Goal: Obtain resource: Obtain resource

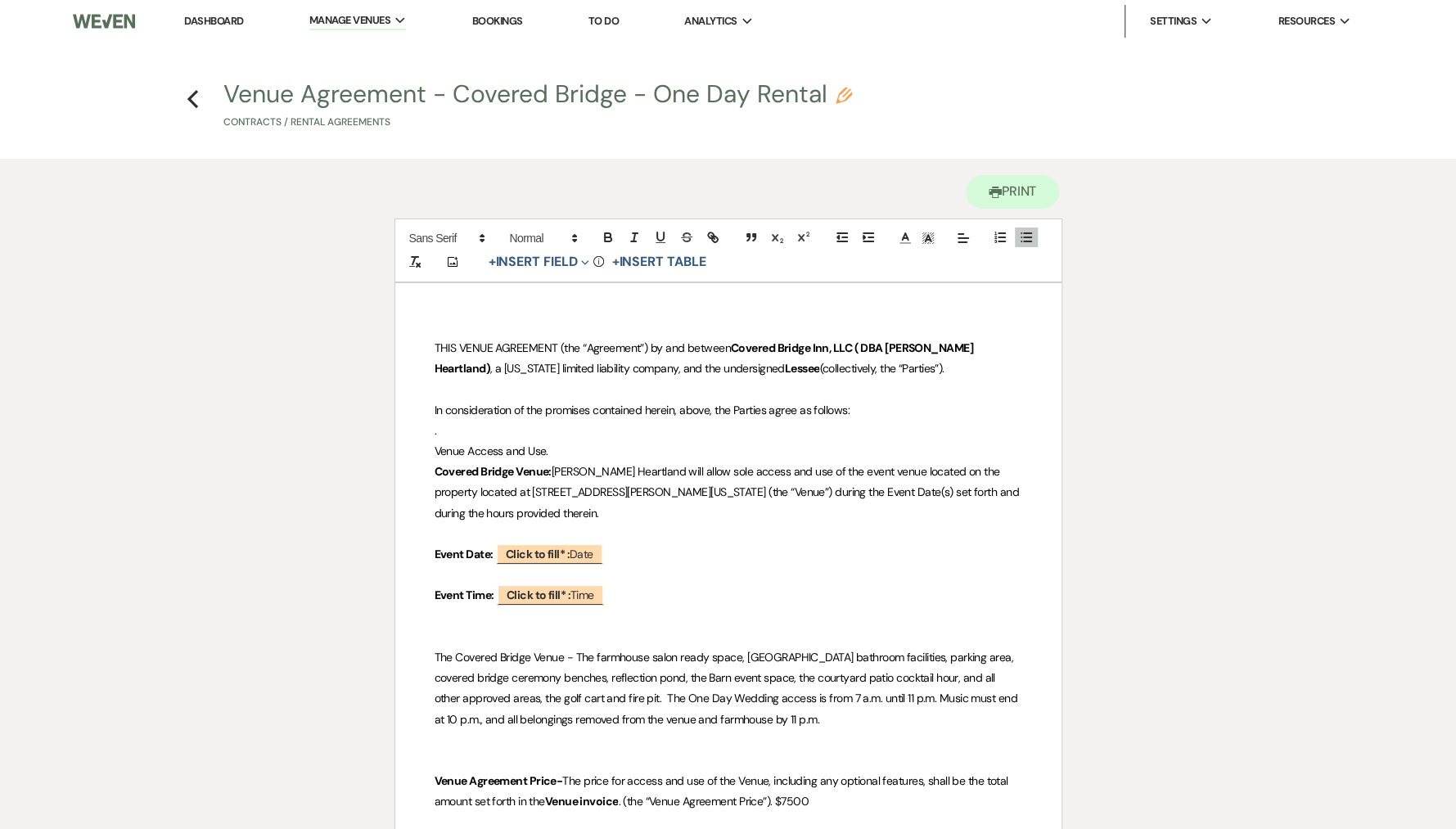
click at [175, 107] on h4 "Previous Venue Agreement - Covered Bridge - One Day Rental Pencil Contracts / R…" at bounding box center [728, 108] width 1178 height 52
click at [197, 94] on icon "Previous" at bounding box center [193, 99] width 12 height 20
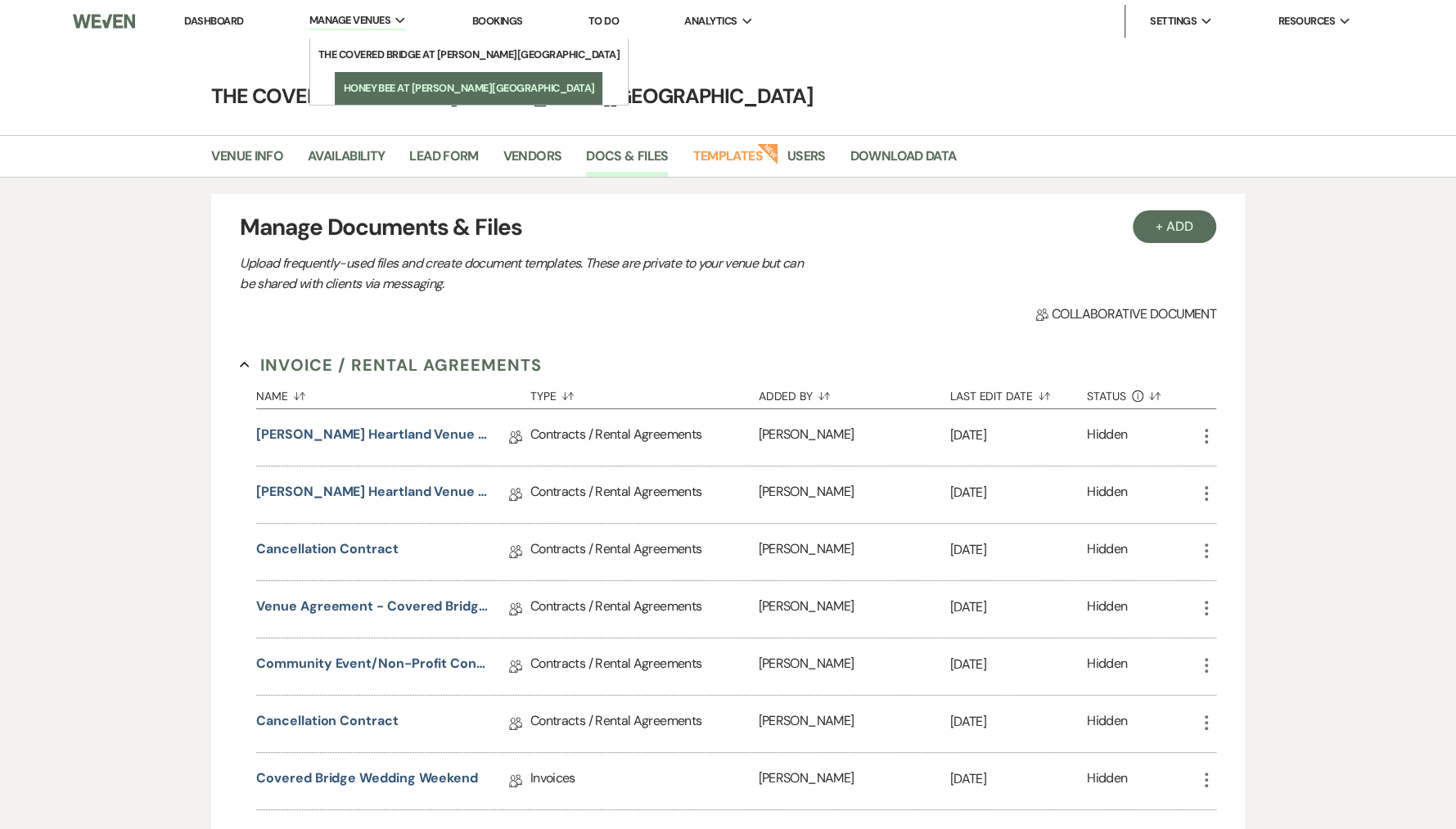
click at [375, 76] on link "Honey Bee at [PERSON_NAME][GEOGRAPHIC_DATA]" at bounding box center [468, 88] width 268 height 33
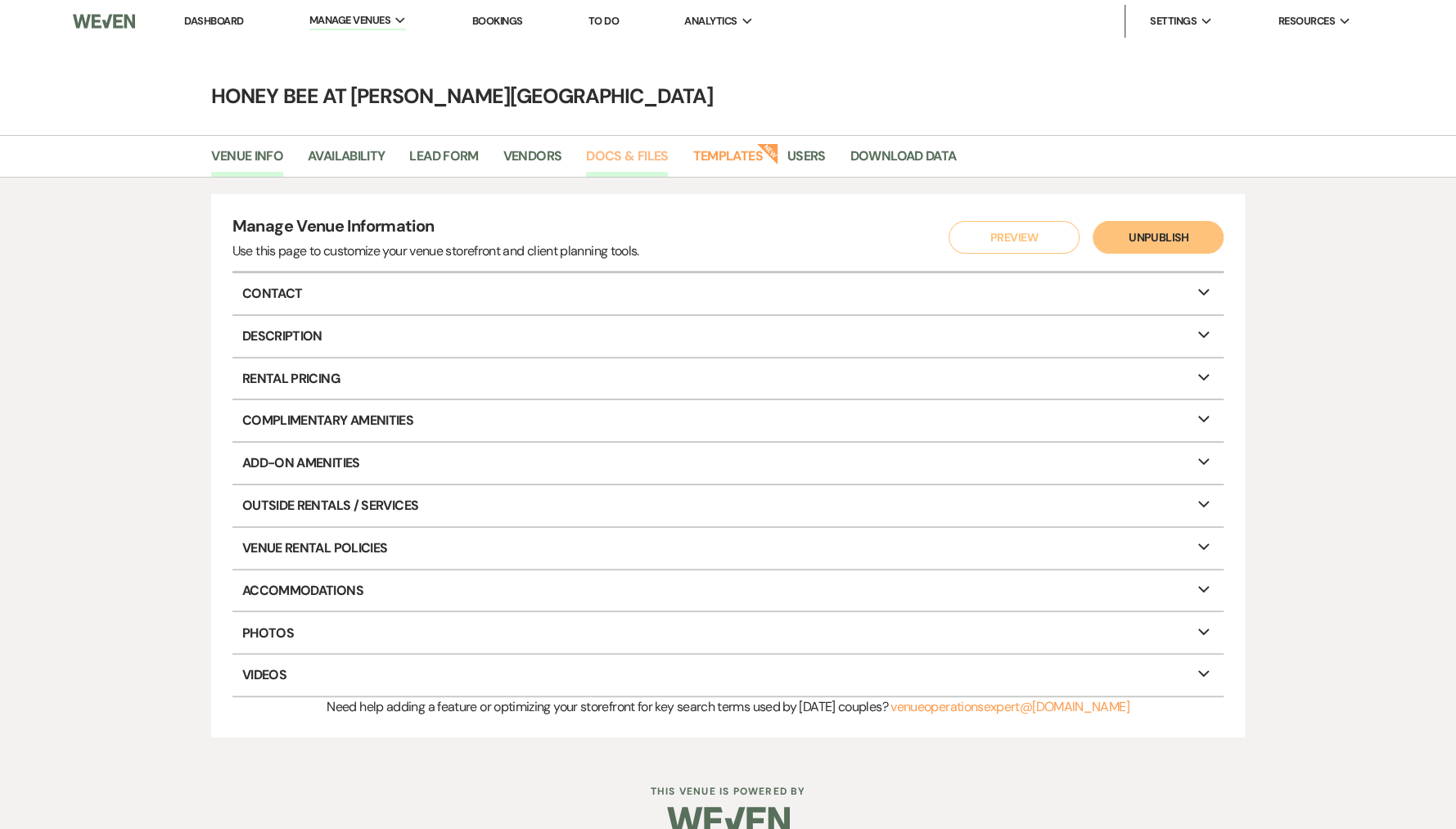
click at [639, 155] on link "Docs & Files" at bounding box center [627, 161] width 82 height 31
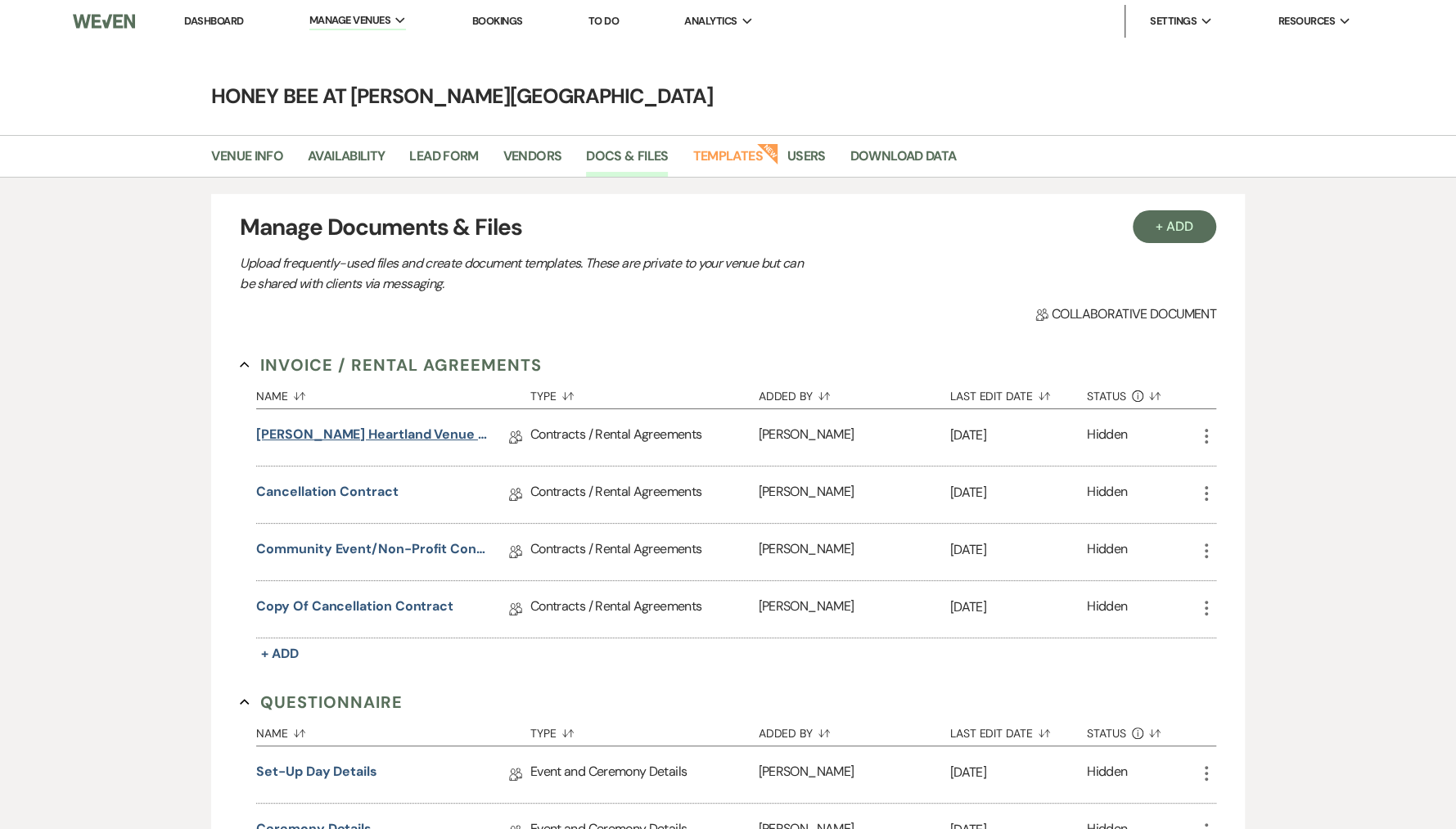
click at [377, 433] on link "[PERSON_NAME] Heartland Venue Agreement - Honey Bee" at bounding box center [373, 437] width 233 height 26
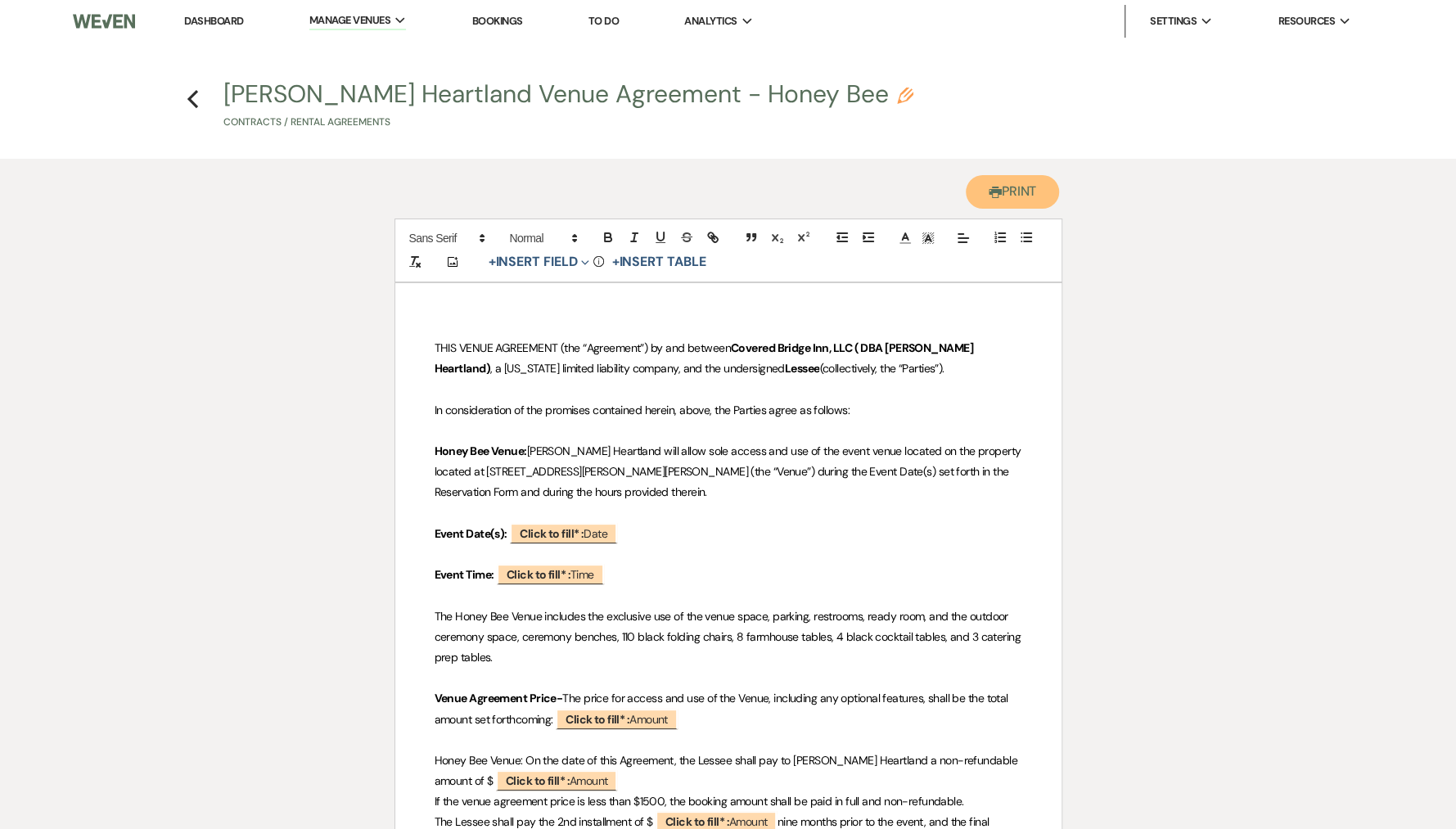
click at [1017, 206] on button "Printer Print" at bounding box center [1013, 192] width 94 height 34
click at [188, 106] on icon "Previous" at bounding box center [193, 99] width 12 height 20
